Goal: Task Accomplishment & Management: Use online tool/utility

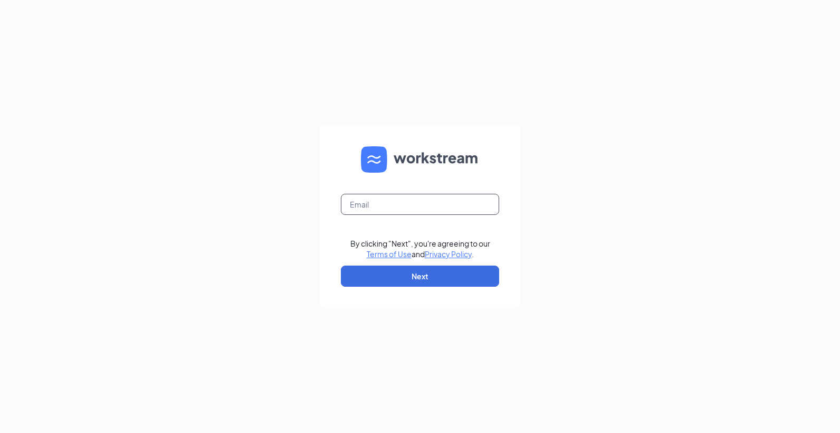
click at [393, 206] on input "text" at bounding box center [420, 204] width 158 height 21
type input "[PERSON_NAME][EMAIL_ADDRESS][DOMAIN_NAME]"
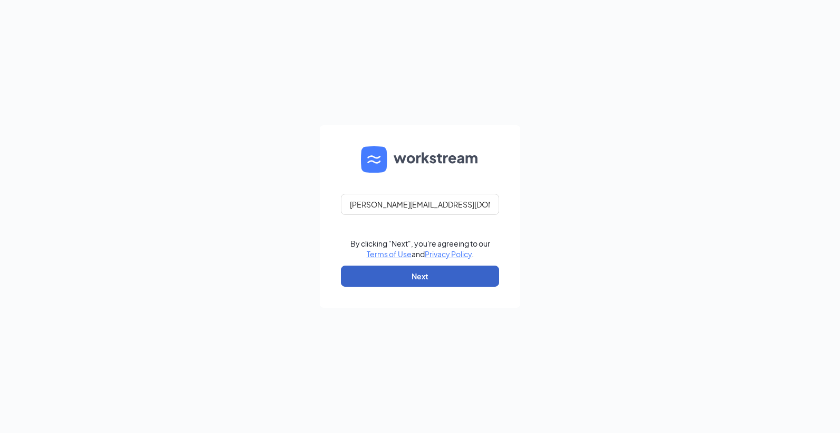
click at [411, 279] on button "Next" at bounding box center [420, 275] width 158 height 21
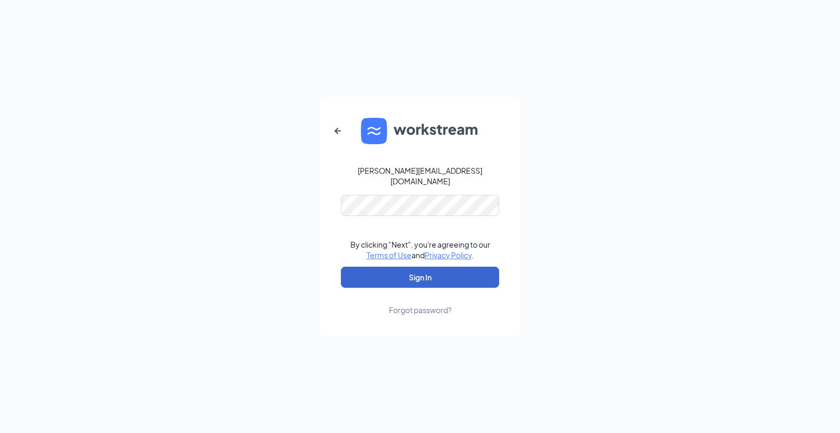
click at [415, 269] on button "Sign In" at bounding box center [420, 276] width 158 height 21
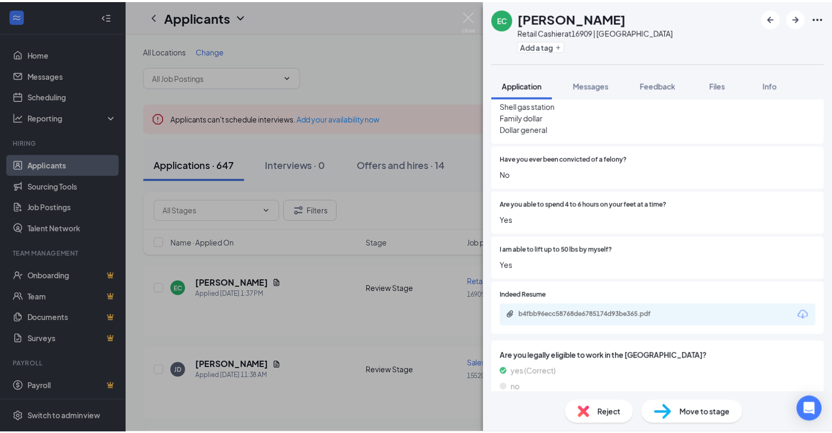
scroll to position [739, 0]
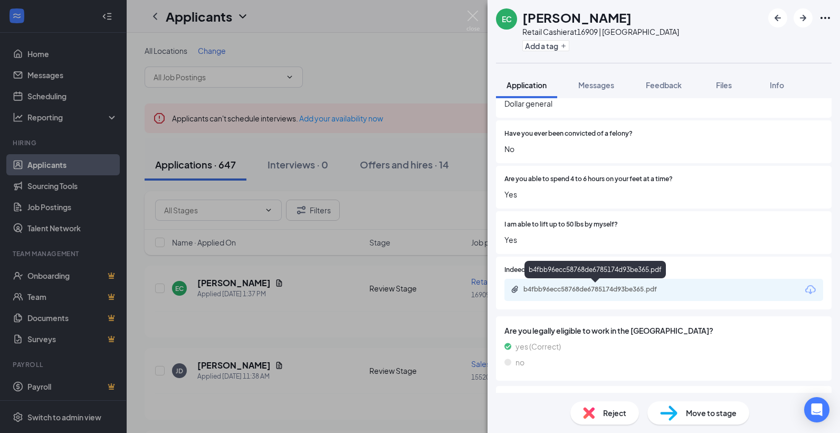
click at [579, 294] on div "b4fbb96ecc58768de6785174d93be365.pdf" at bounding box center [596, 290] width 171 height 10
click at [321, 329] on div "EC Erika Chavez Retail Cashier at 16909 | Bay City Add a tag Application Messag…" at bounding box center [420, 216] width 840 height 433
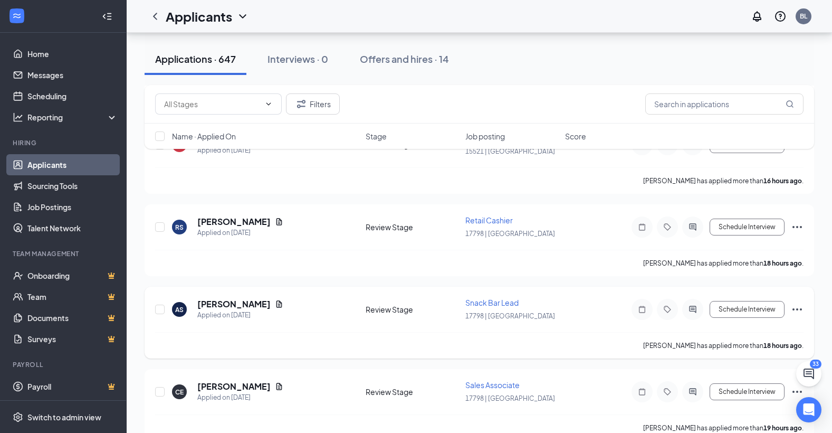
scroll to position [1055, 0]
